Goal: Information Seeking & Learning: Check status

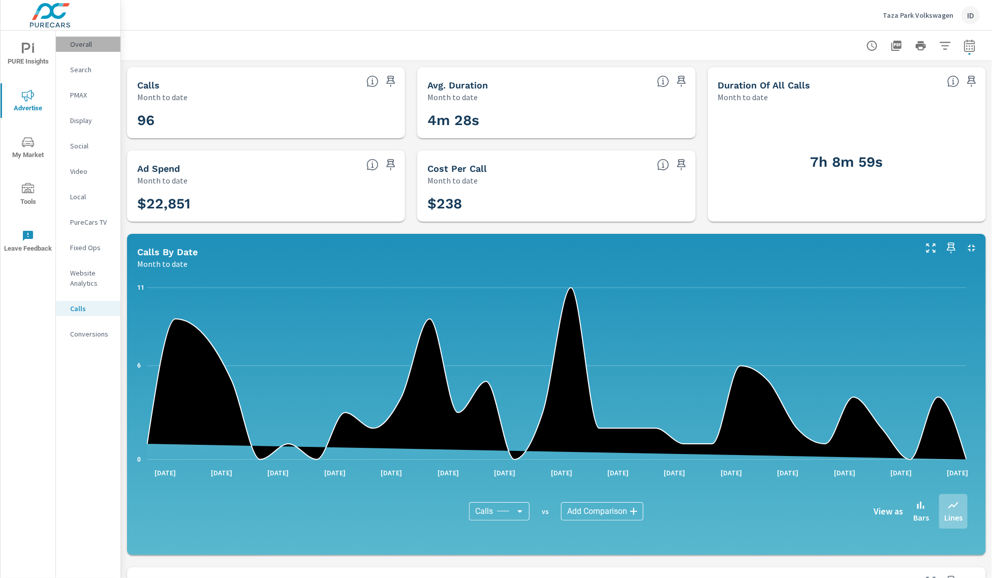
click at [80, 49] on p "Overall" at bounding box center [91, 44] width 42 height 10
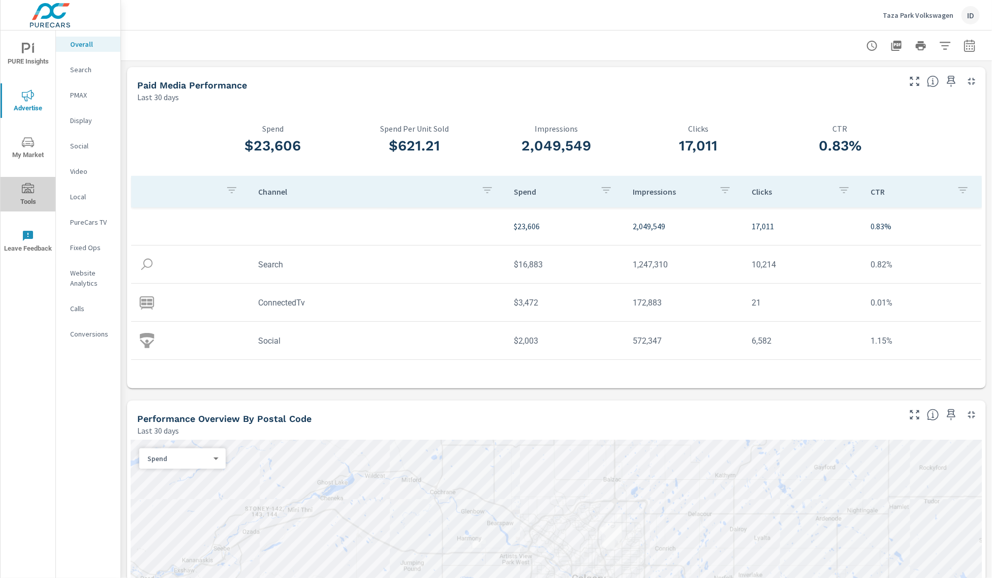
click at [29, 192] on icon "nav menu" at bounding box center [28, 189] width 12 height 12
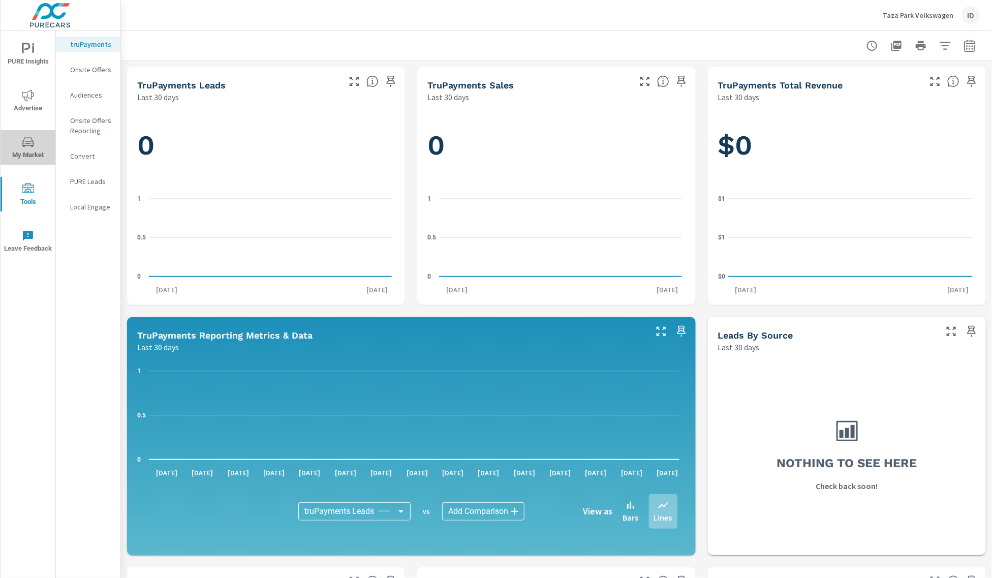
click at [33, 156] on span "My Market" at bounding box center [28, 148] width 49 height 25
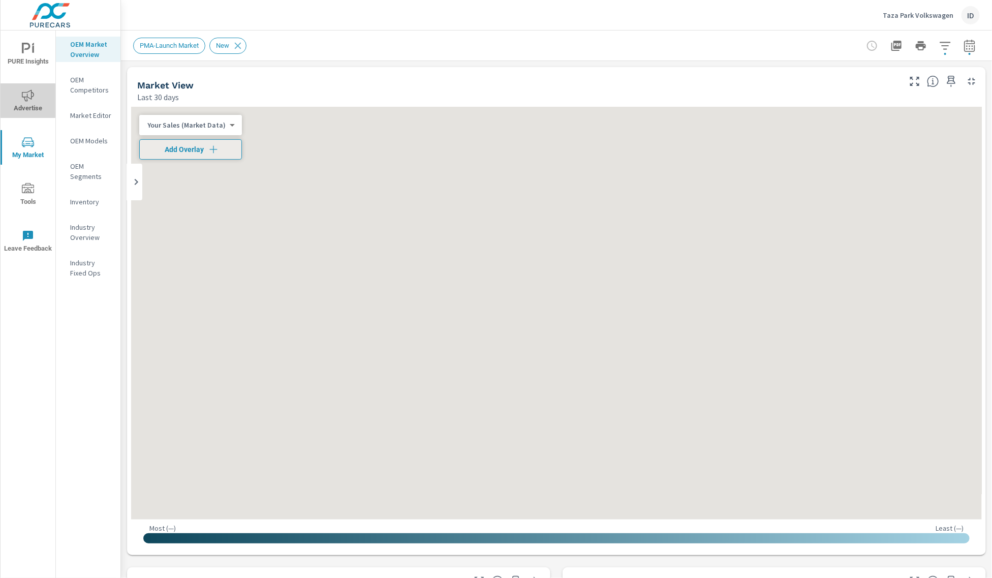
click at [31, 108] on span "Advertise" at bounding box center [28, 101] width 49 height 25
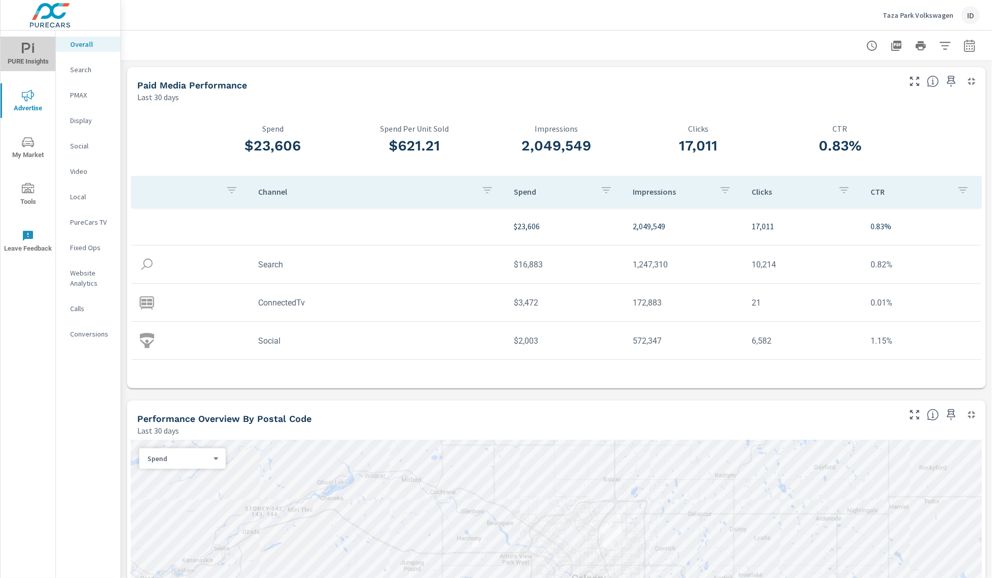
click at [31, 51] on icon "nav menu" at bounding box center [28, 49] width 12 height 12
